Goal: Task Accomplishment & Management: Manage account settings

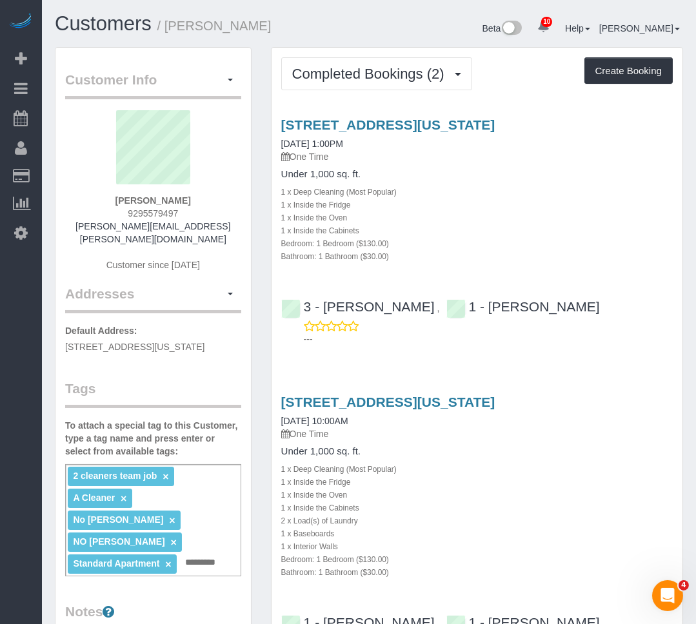
click at [220, 562] on input "text" at bounding box center [204, 563] width 44 height 17
type input "**********"
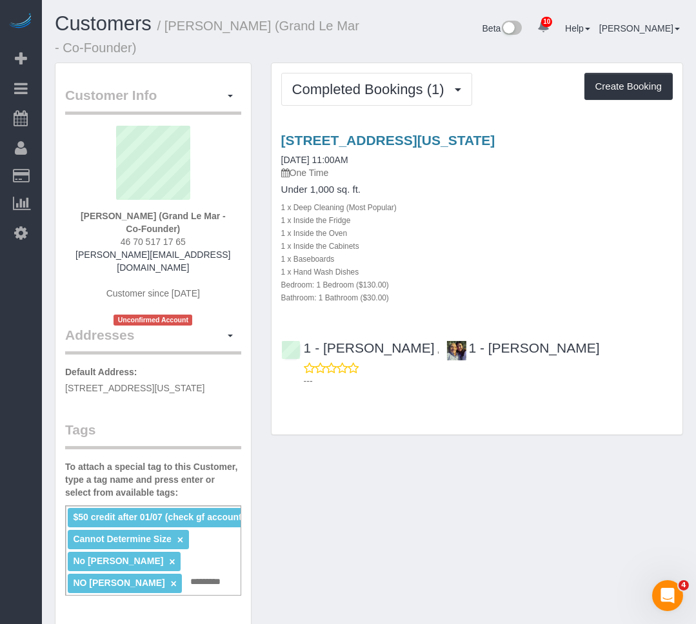
click at [408, 466] on div "Customer Info Edit Contact Info Send Message Email Preferences Special Sales Ta…" at bounding box center [368, 606] width 647 height 1087
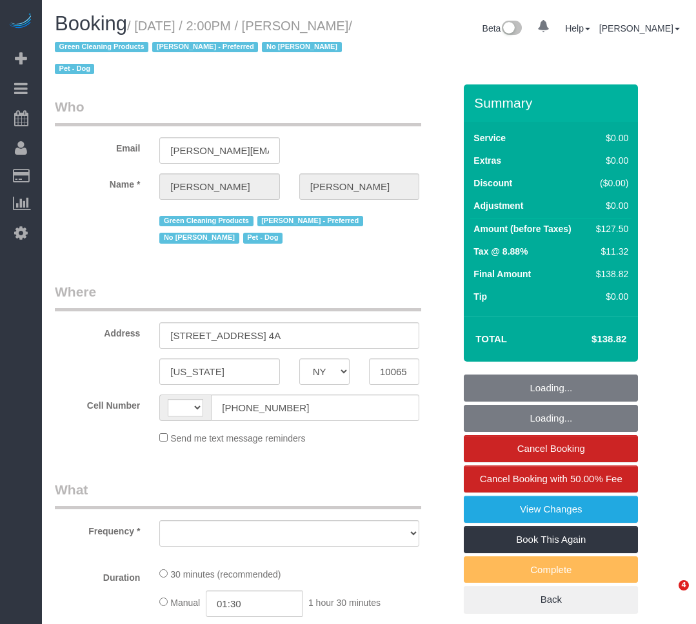
select select "NY"
select select "string:US"
select select "object:728"
select select "string:stripe-pm_1PtxTQ4VGloSiKo7ZFHK5Uwh"
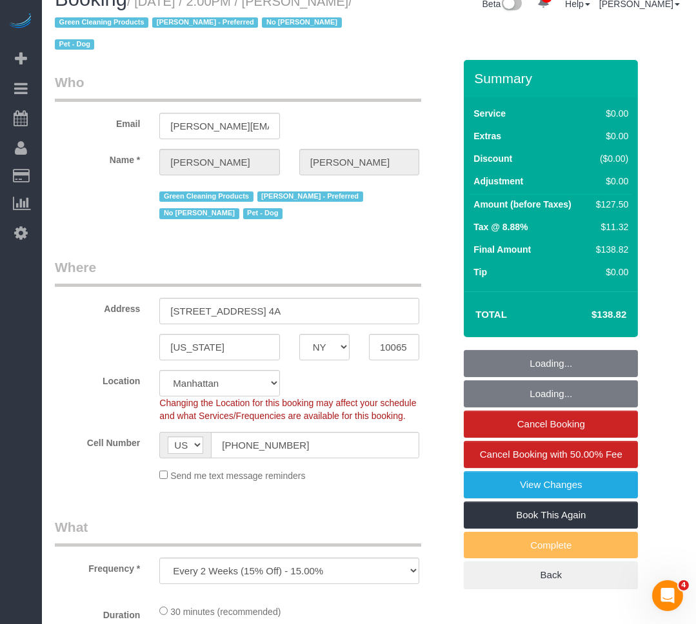
select select "spot1"
select select "number:89"
select select "number:90"
select select "number:13"
select select "number:7"
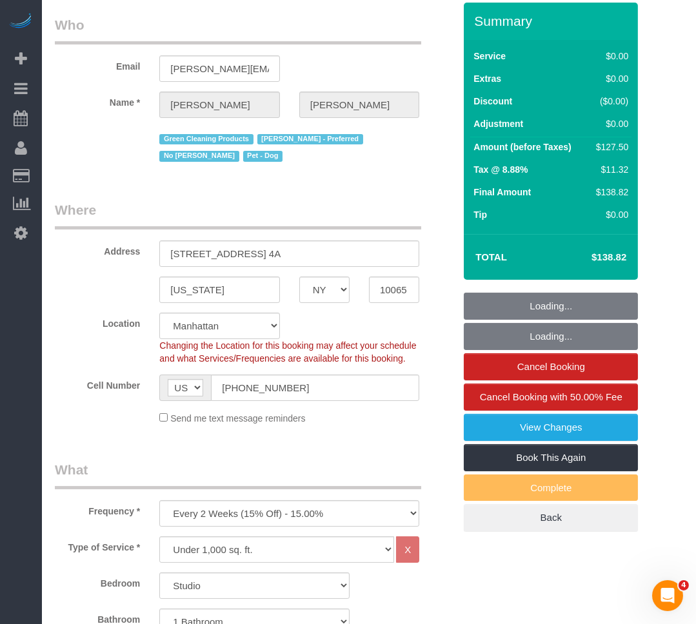
select select "object:988"
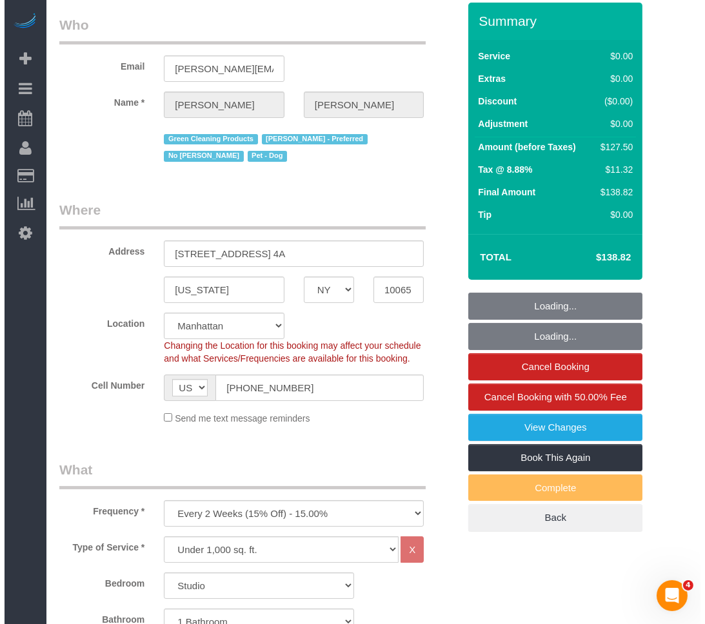
scroll to position [117, 0]
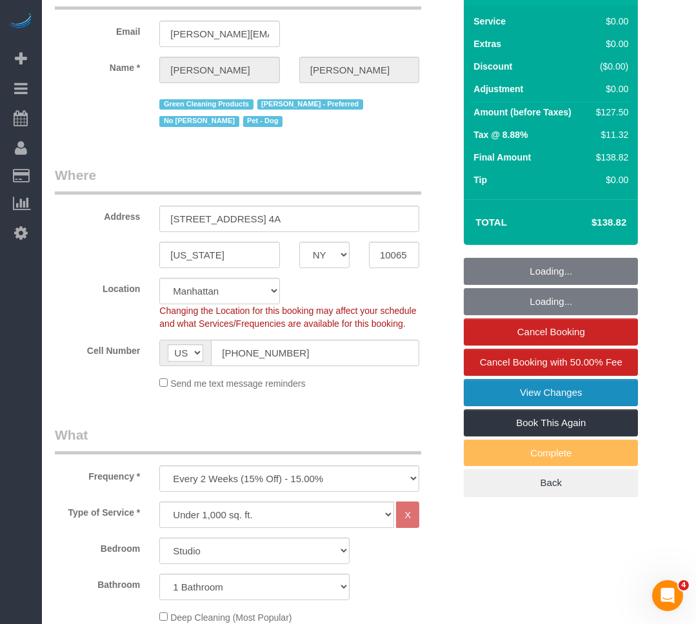
click at [486, 382] on link "View Changes" at bounding box center [551, 392] width 174 height 27
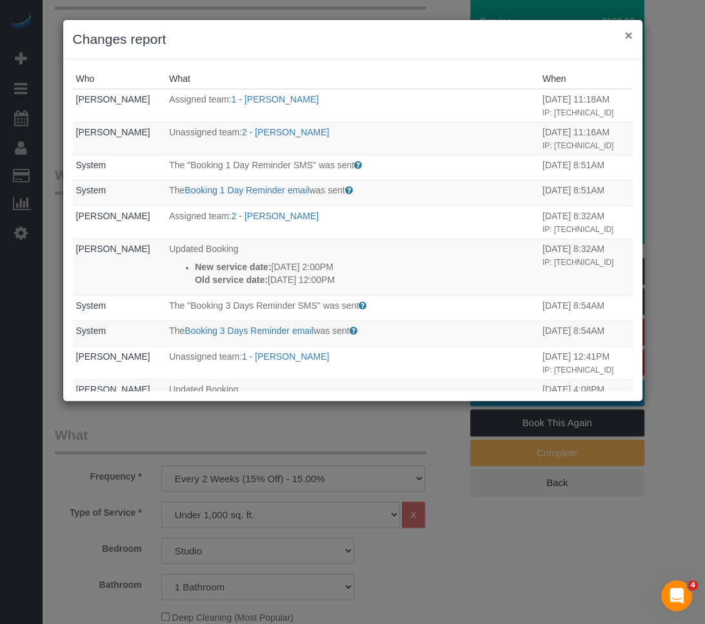
click at [629, 31] on button "×" at bounding box center [628, 35] width 8 height 14
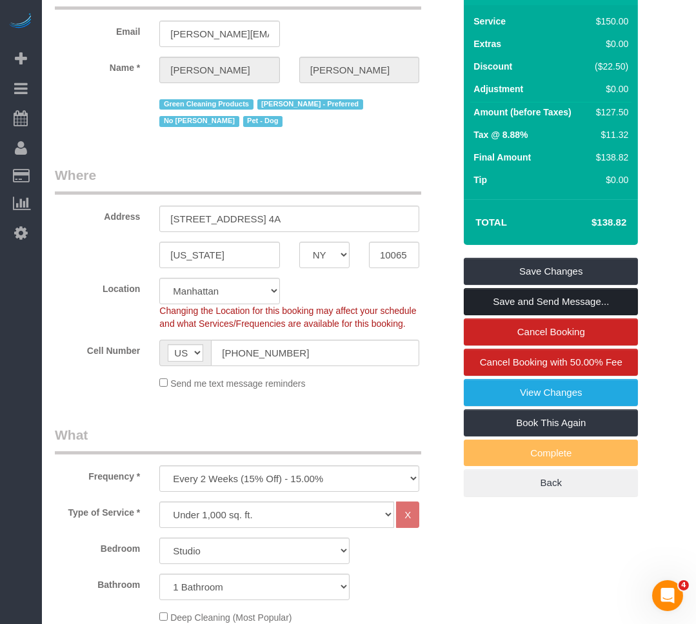
click at [529, 304] on link "Save and Send Message..." at bounding box center [551, 301] width 174 height 27
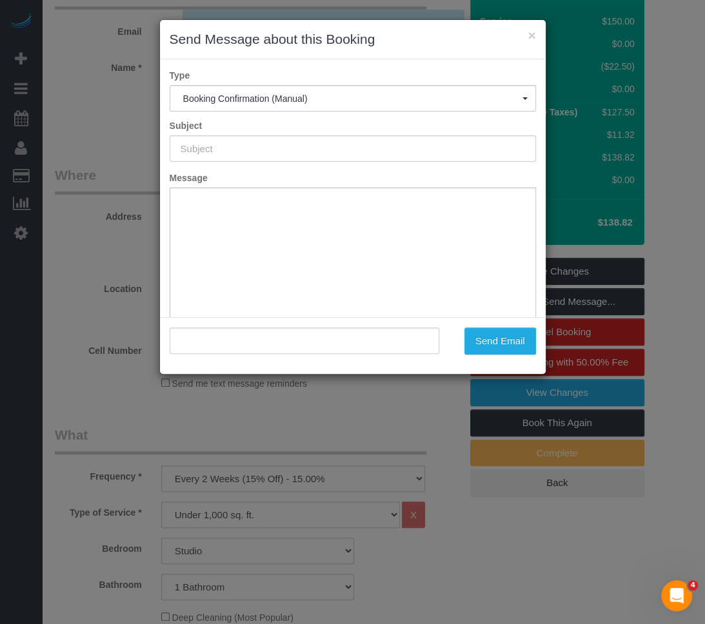
type input "Cleaning Confirmed for 08/19/2025 at 2:00pm"
type input ""Zack Cooper" <zack.cooper@me.com>"
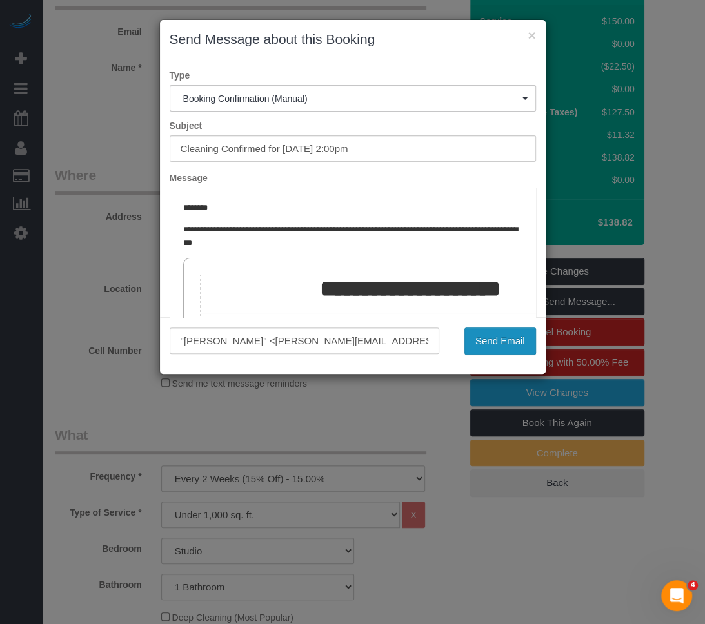
click at [495, 335] on button "Send Email" at bounding box center [500, 341] width 72 height 27
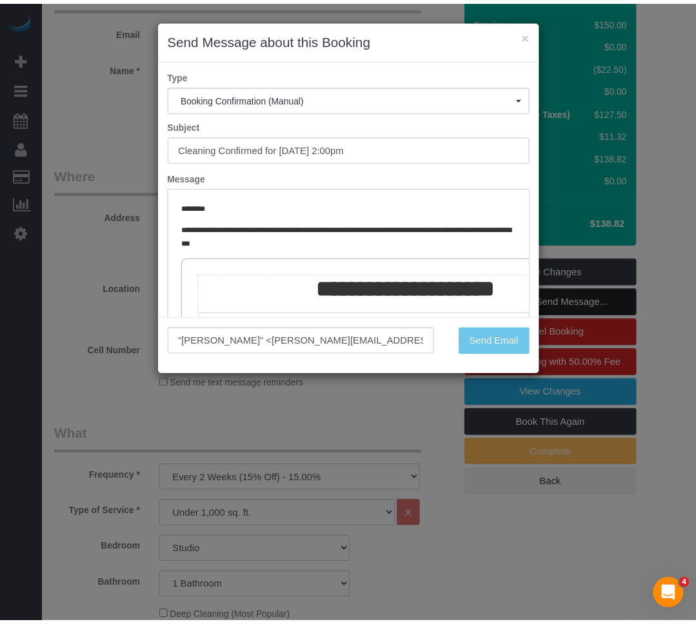
scroll to position [163, 0]
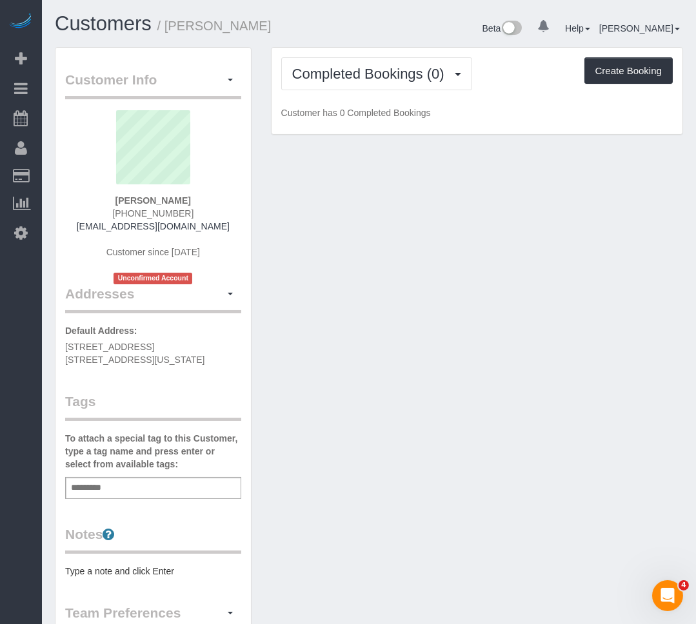
click at [105, 485] on input "text" at bounding box center [90, 488] width 44 height 17
click at [90, 568] on pre "Type a note and click Enter" at bounding box center [153, 571] width 176 height 13
paste textarea "**********"
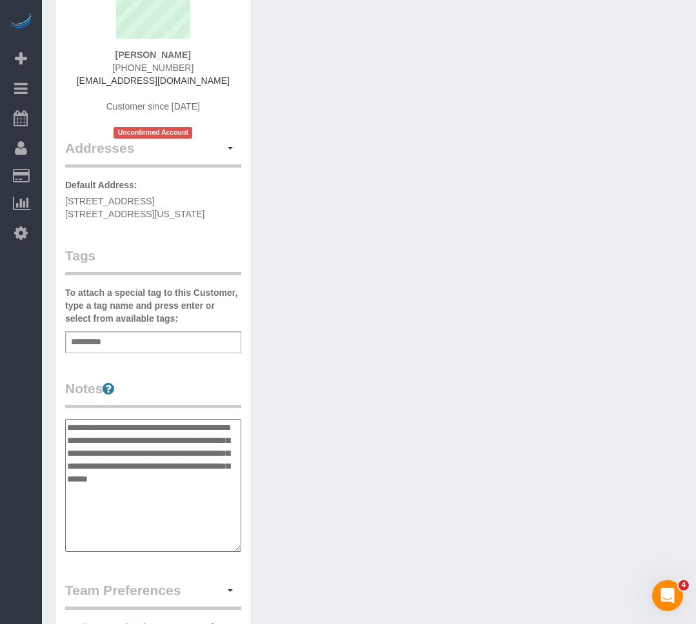
scroll to position [146, 0]
type textarea "**********"
click at [131, 345] on div "Add a tag" at bounding box center [153, 342] width 176 height 22
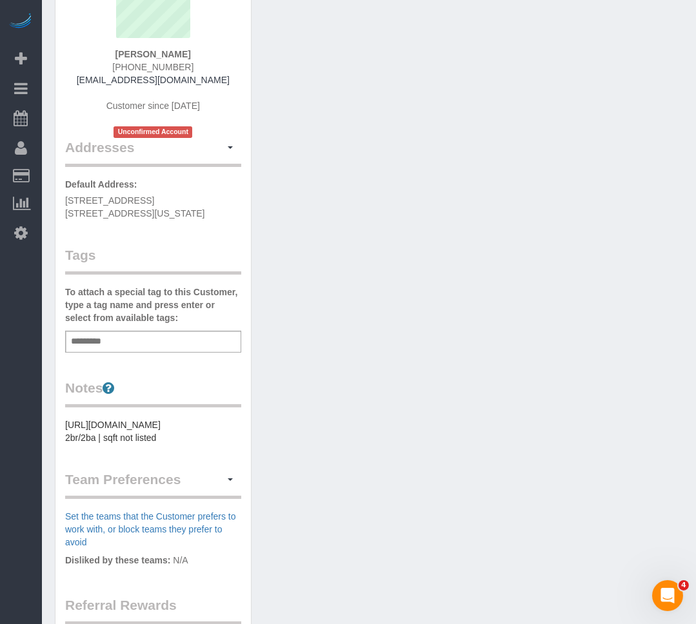
click at [155, 339] on div "Add a tag" at bounding box center [153, 342] width 176 height 22
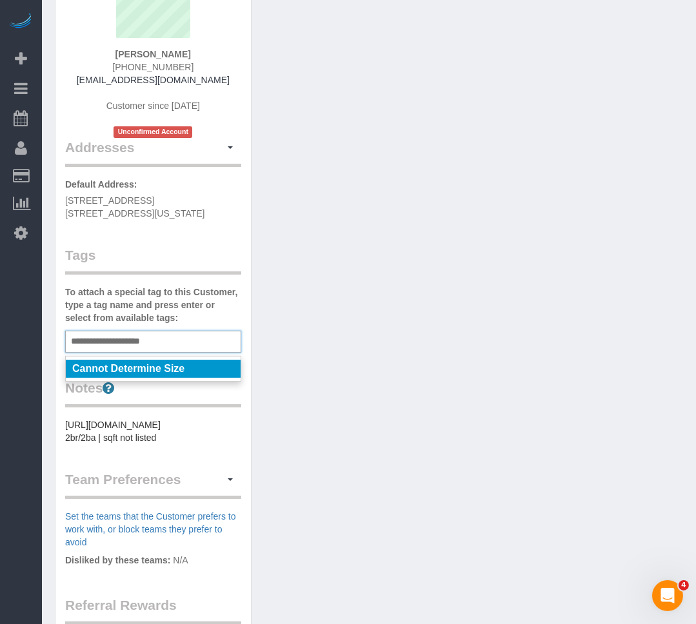
type input "**********"
click at [219, 364] on li "Cannot Determine Size" at bounding box center [153, 369] width 175 height 18
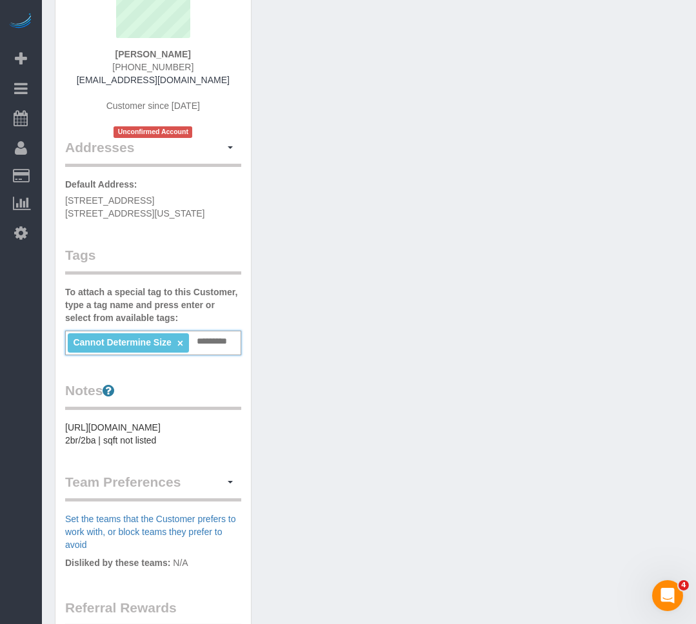
drag, startPoint x: 346, startPoint y: 282, endPoint x: 353, endPoint y: 279, distance: 7.8
click at [347, 282] on div "Customer Info Edit Contact Info Send Message Email Preferences Special Sales Ta…" at bounding box center [368, 360] width 647 height 918
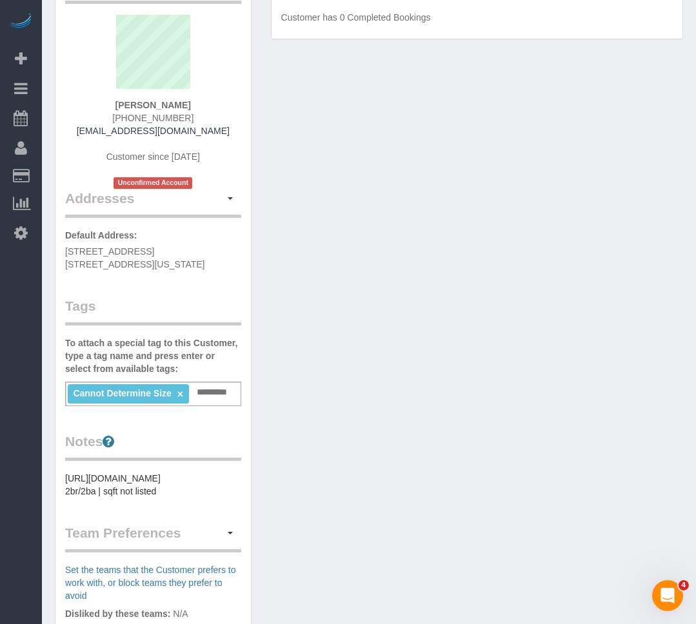
scroll to position [0, 0]
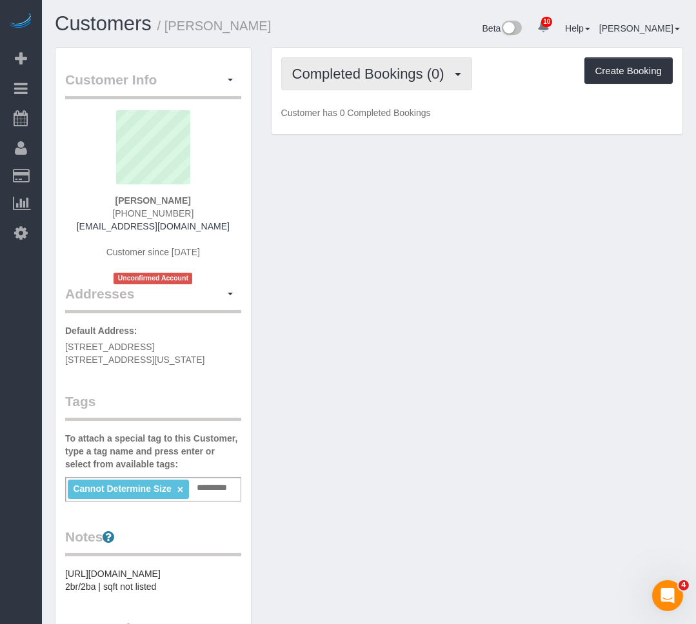
click at [350, 83] on button "Completed Bookings (0)" at bounding box center [376, 73] width 191 height 33
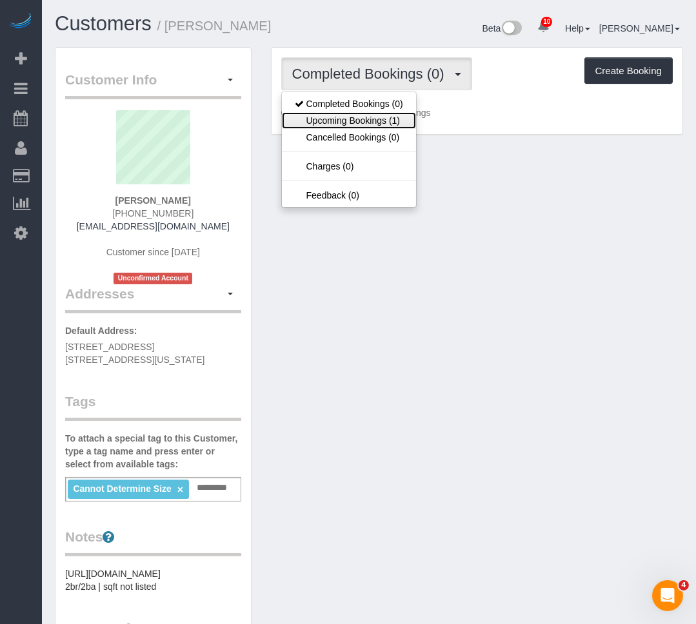
click at [344, 123] on link "Upcoming Bookings (1)" at bounding box center [349, 120] width 134 height 17
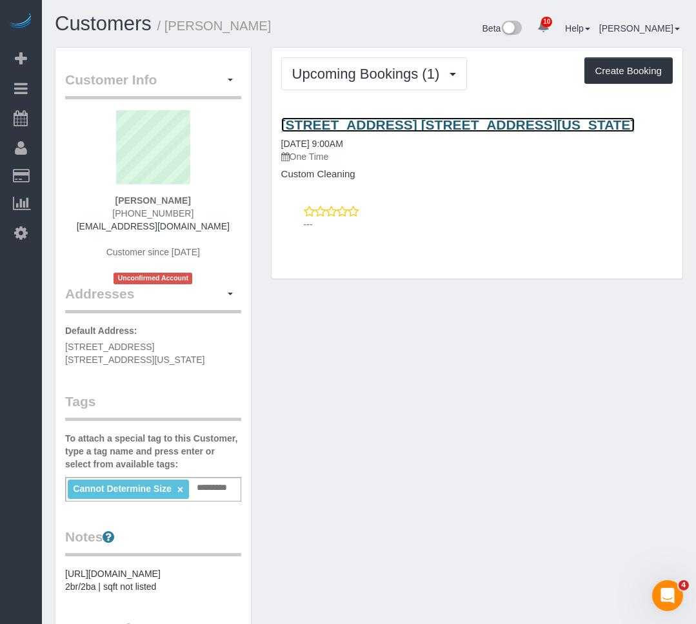
click at [283, 121] on link "225 East 73rd Street, Apt. 5a, New York, NY 10021" at bounding box center [458, 124] width 354 height 15
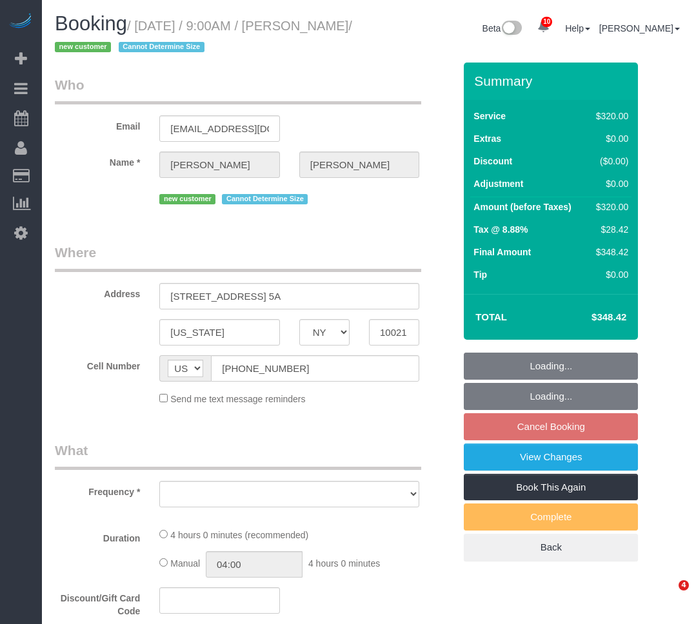
select select "NY"
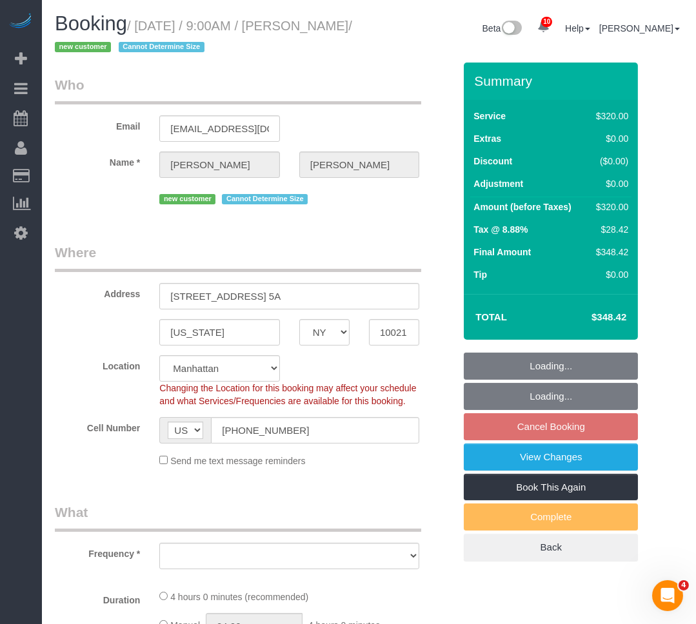
select select "string:stripe-pm_1RxZ9f4VGloSiKo7g3joOv9v"
select select "object:710"
select select "240"
select select "spot2"
select select "number:89"
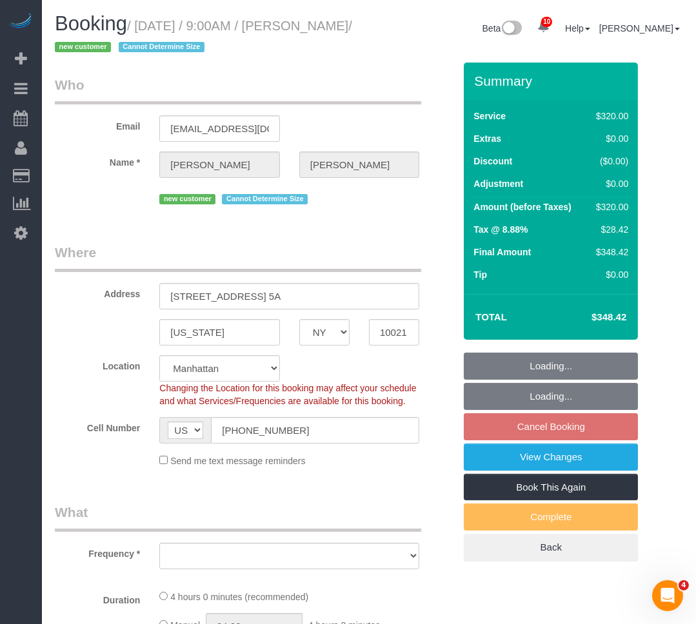
select select "number:72"
select select "number:15"
select select "number:5"
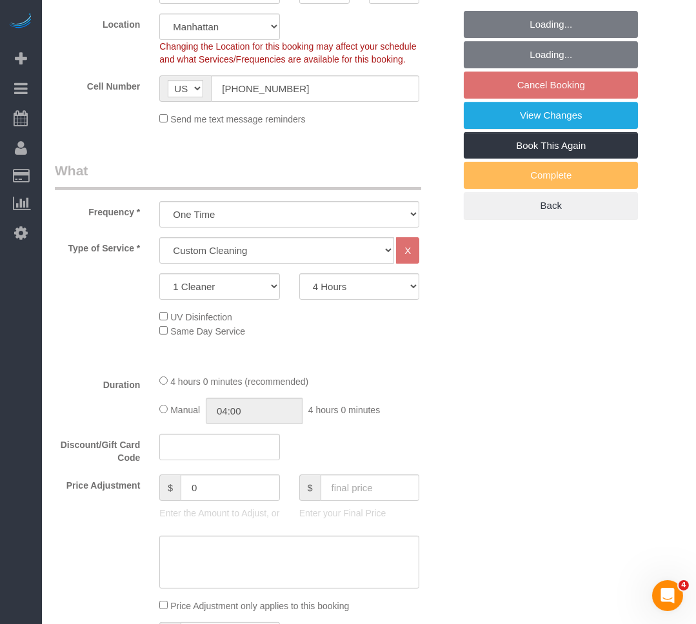
select select "object:993"
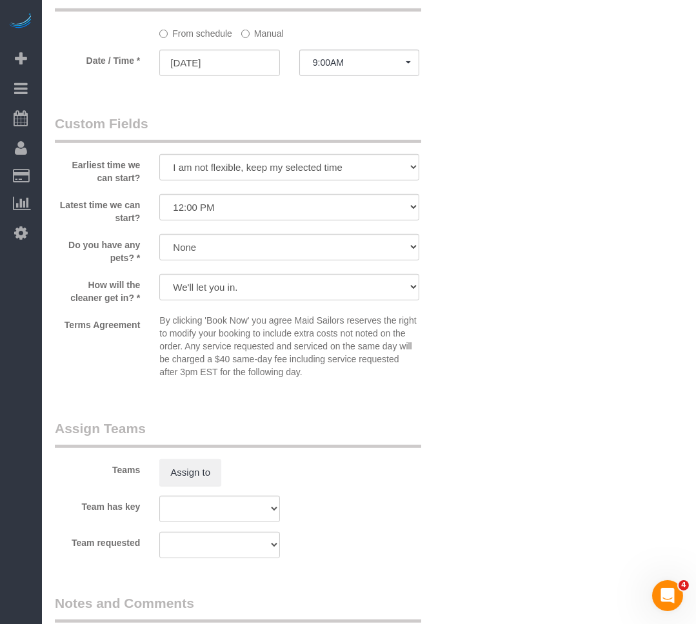
scroll to position [1406, 0]
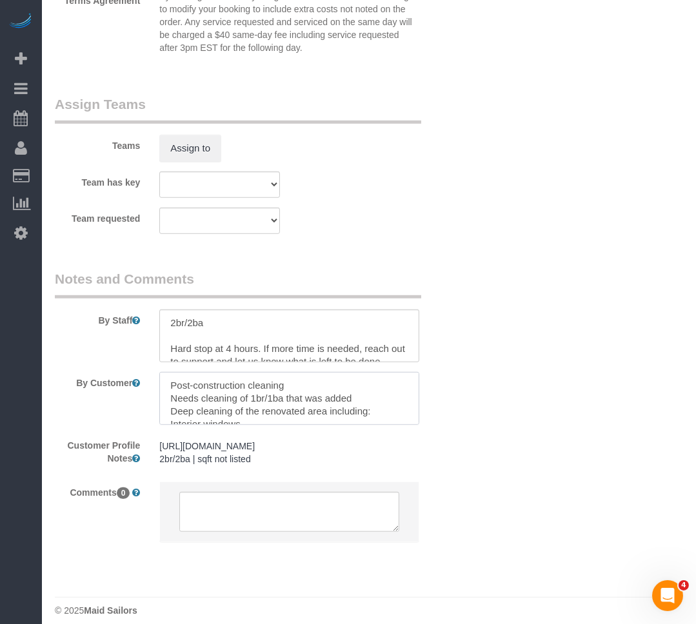
click at [325, 400] on textarea at bounding box center [289, 398] width 260 height 53
type textarea "Post-construction cleaning Needs cleaning of 1br/1ba Deep cleaning of the renov…"
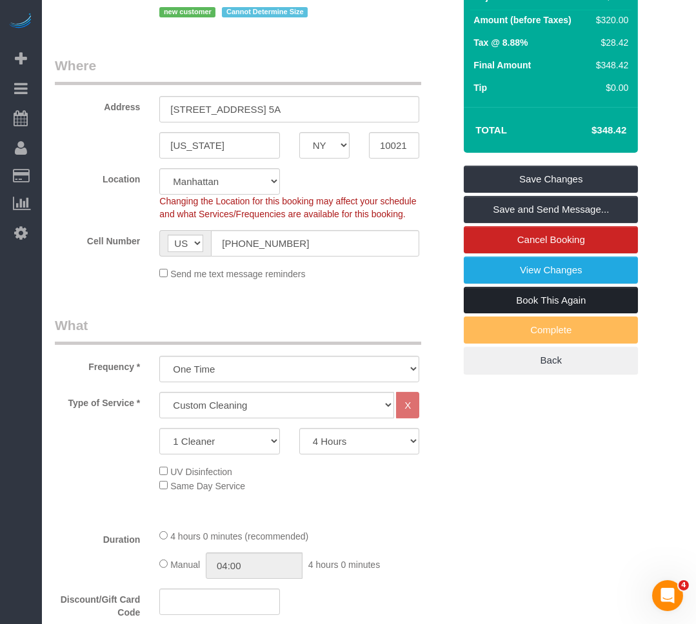
scroll to position [58, 0]
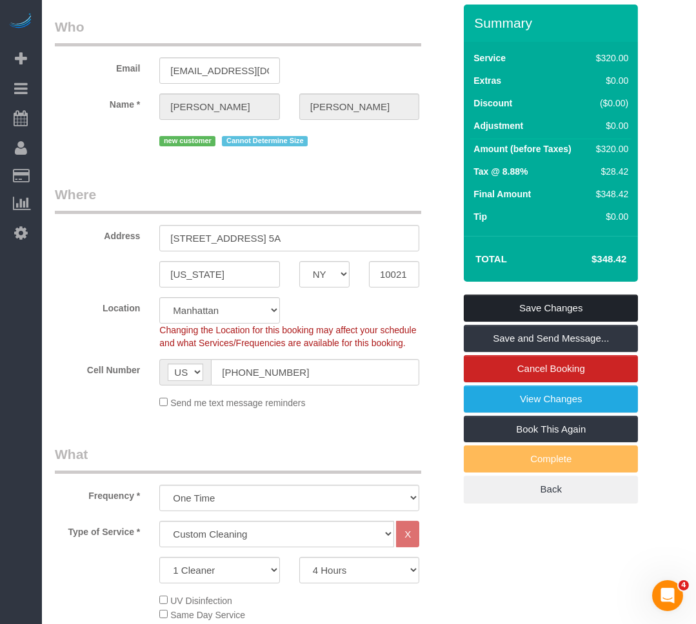
click at [551, 304] on link "Save Changes" at bounding box center [551, 308] width 174 height 27
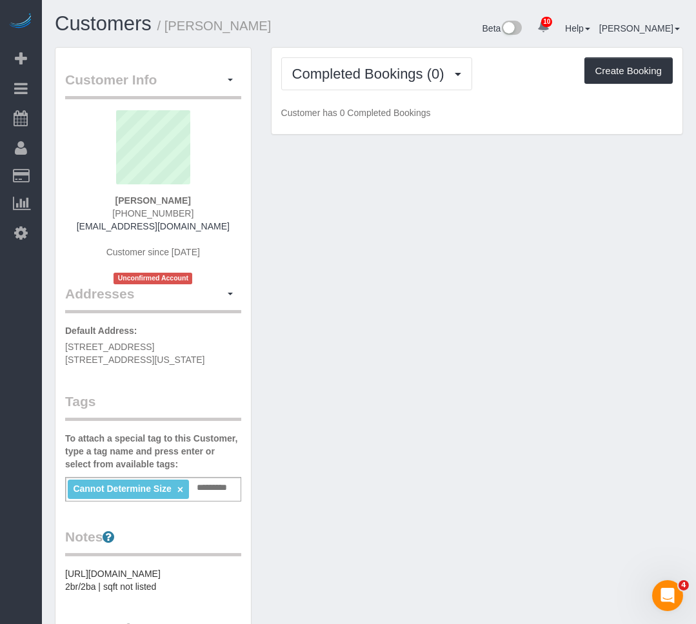
click at [232, 31] on small "/ Eleanor Adams" at bounding box center [214, 26] width 114 height 14
click at [286, 27] on h1 "Customers / Eleanor Adams" at bounding box center [207, 24] width 304 height 22
drag, startPoint x: 264, startPoint y: 28, endPoint x: 168, endPoint y: 31, distance: 96.8
click at [168, 31] on h1 "Customers / Eleanor Adams" at bounding box center [207, 24] width 304 height 22
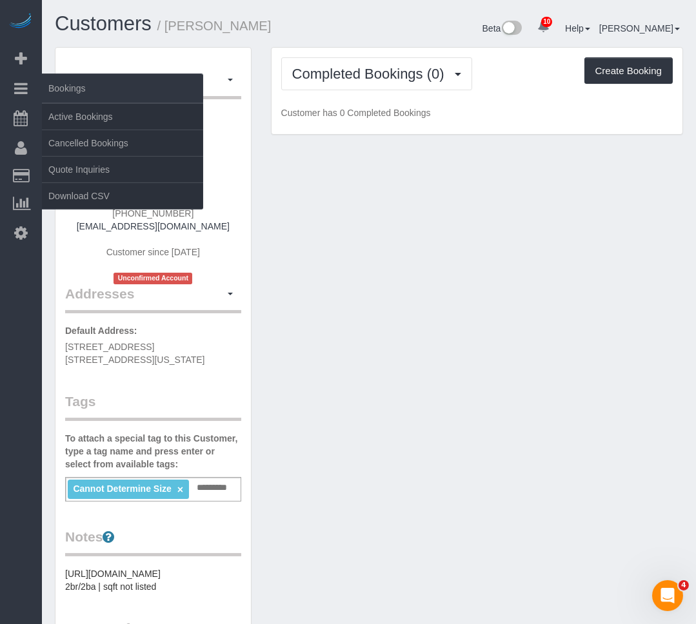
copy small "Eleanor Adams"
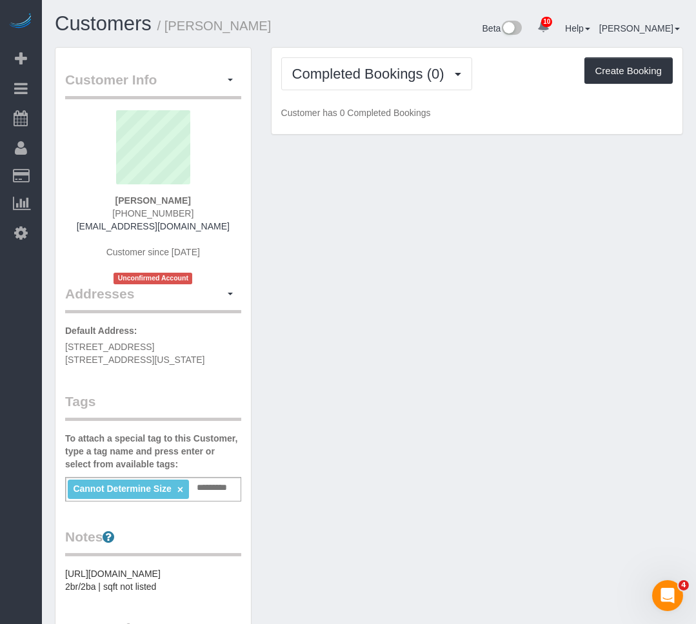
click at [299, 204] on div "Customer Info Edit Contact Info Send Message Email Preferences Special Sales Ta…" at bounding box center [368, 506] width 647 height 918
